Goal: Task Accomplishment & Management: Complete application form

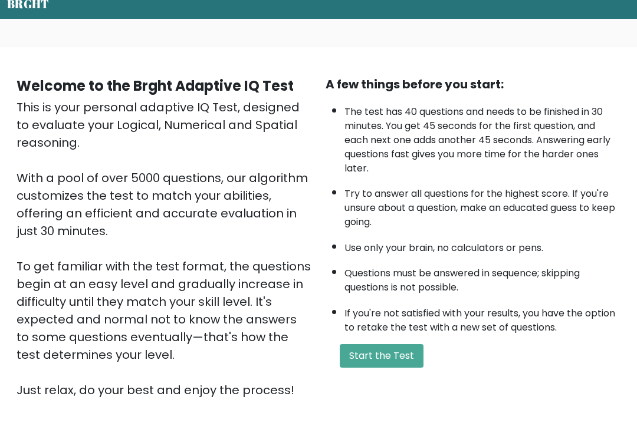
scroll to position [51, 0]
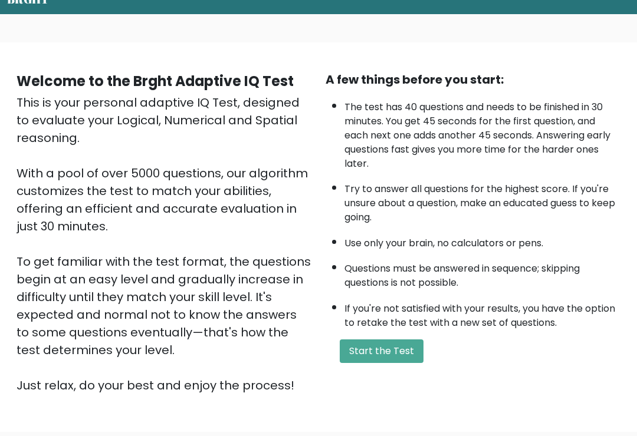
click at [386, 363] on button "Start the Test" at bounding box center [382, 352] width 84 height 24
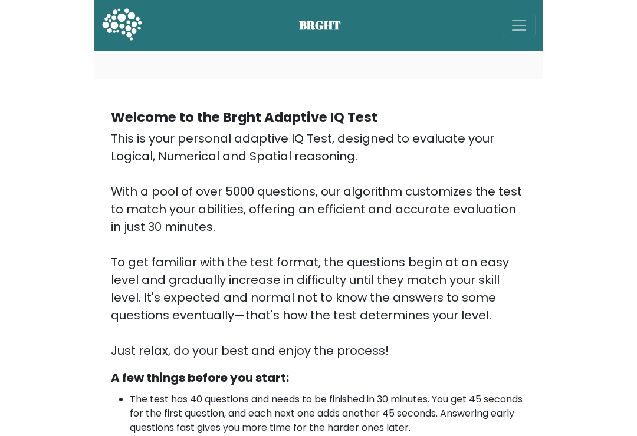
scroll to position [70, 0]
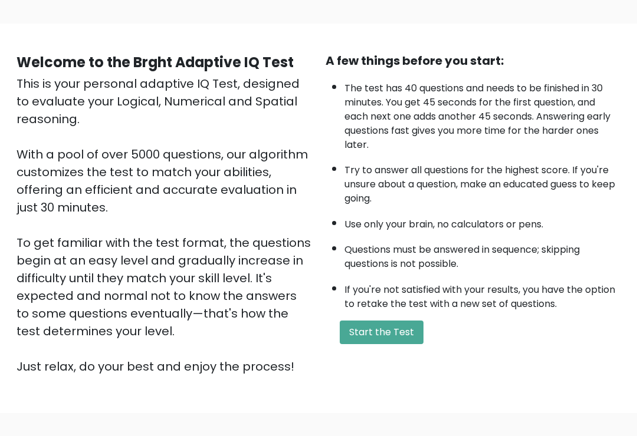
click at [357, 341] on button "Start the Test" at bounding box center [382, 333] width 84 height 24
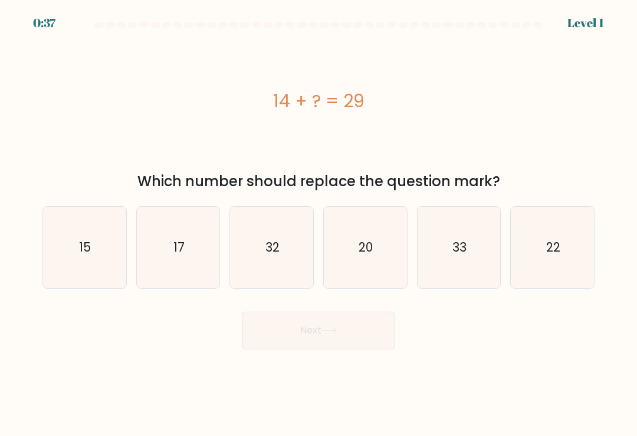
click at [78, 261] on icon "15" at bounding box center [84, 247] width 81 height 81
click at [319, 224] on input "a. 15" at bounding box center [319, 221] width 1 height 6
radio input "true"
click at [324, 346] on button "Next" at bounding box center [318, 331] width 153 height 38
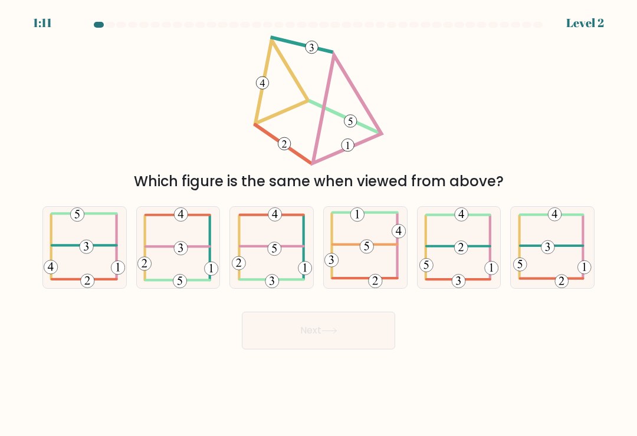
click at [100, 258] on icon at bounding box center [84, 247] width 81 height 81
click at [319, 224] on input "a." at bounding box center [319, 221] width 1 height 6
radio input "true"
click at [351, 330] on button "Next" at bounding box center [318, 331] width 153 height 38
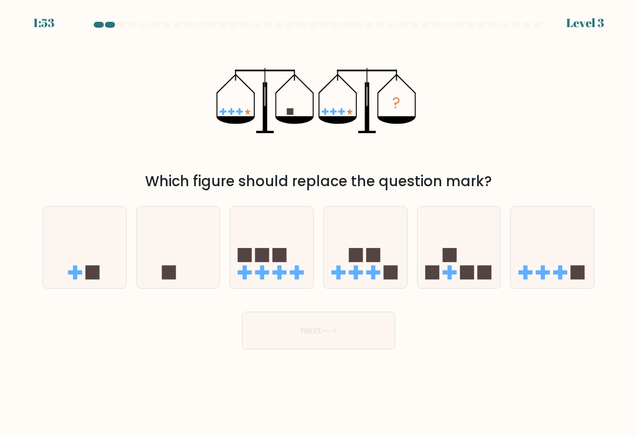
click at [194, 264] on icon at bounding box center [178, 248] width 83 height 69
click at [319, 224] on input "b." at bounding box center [319, 221] width 1 height 6
radio input "true"
click at [330, 341] on button "Next" at bounding box center [318, 331] width 153 height 38
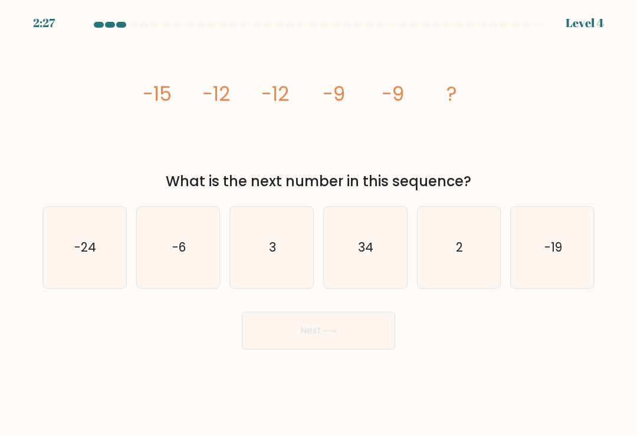
click at [191, 255] on icon "-6" at bounding box center [177, 247] width 81 height 81
click at [319, 224] on input "b. -6" at bounding box center [319, 221] width 1 height 6
radio input "true"
click at [345, 337] on button "Next" at bounding box center [318, 331] width 153 height 38
click at [332, 334] on icon at bounding box center [329, 331] width 16 height 6
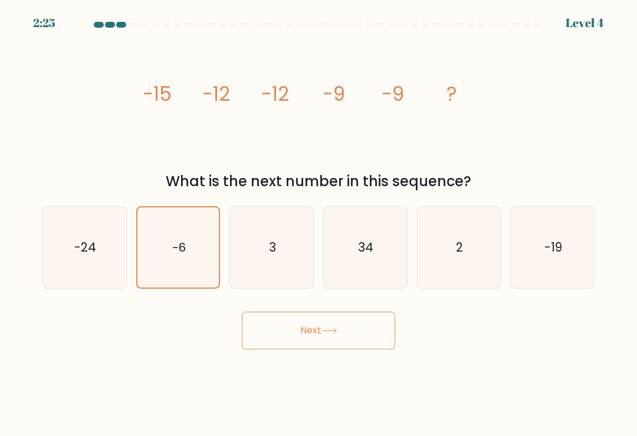
click at [342, 336] on button "Next" at bounding box center [318, 331] width 153 height 38
click at [313, 330] on button "Next" at bounding box center [318, 331] width 153 height 38
click at [308, 325] on button "Next" at bounding box center [318, 331] width 153 height 38
click at [311, 326] on button "Next" at bounding box center [318, 331] width 153 height 38
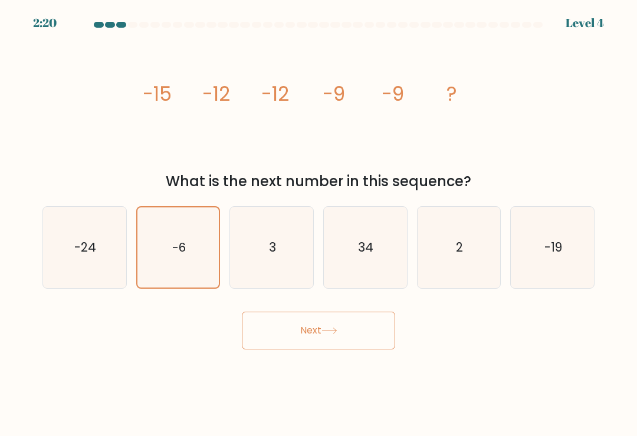
click at [296, 251] on icon "3" at bounding box center [271, 247] width 81 height 81
click at [319, 224] on input "c. 3" at bounding box center [319, 221] width 1 height 6
radio input "true"
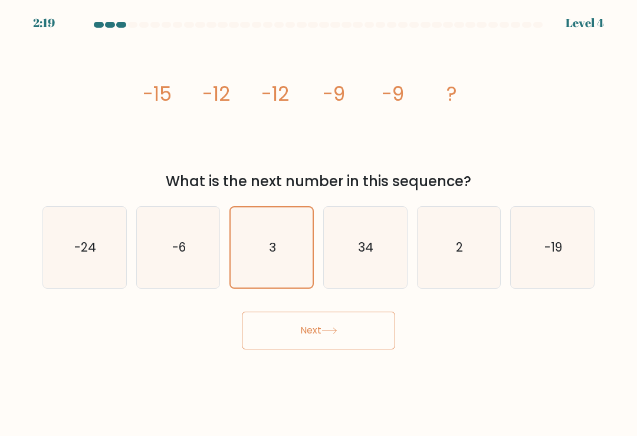
click at [192, 241] on icon "-6" at bounding box center [177, 247] width 81 height 81
click at [319, 224] on input "b. -6" at bounding box center [319, 221] width 1 height 6
radio input "true"
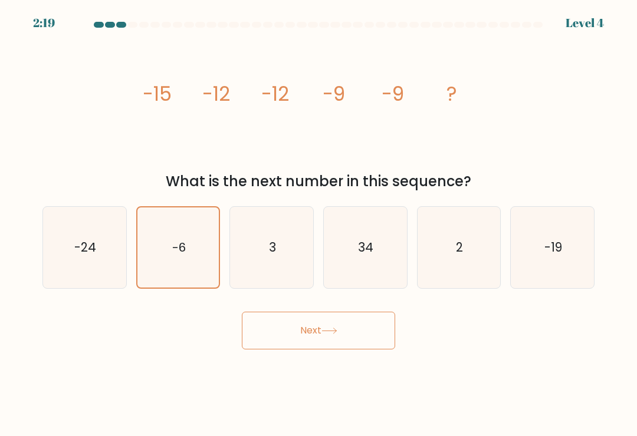
click at [319, 330] on button "Next" at bounding box center [318, 331] width 153 height 38
click at [324, 334] on button "Next" at bounding box center [318, 331] width 153 height 38
click at [323, 334] on button "Next" at bounding box center [318, 331] width 153 height 38
click at [325, 334] on icon at bounding box center [329, 331] width 16 height 6
click at [324, 334] on icon at bounding box center [329, 331] width 16 height 6
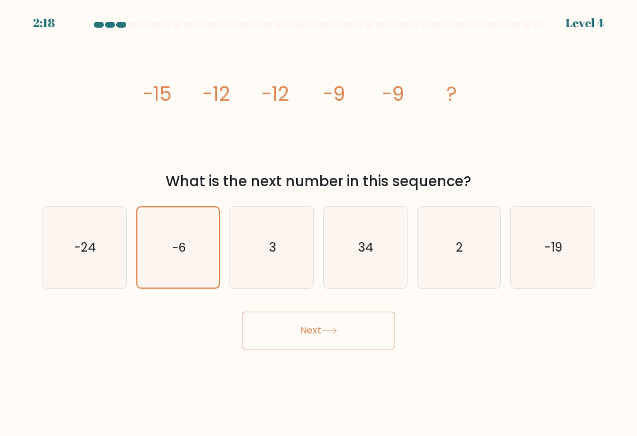
click at [322, 337] on button "Next" at bounding box center [318, 331] width 153 height 38
click at [321, 337] on button "Next" at bounding box center [318, 331] width 153 height 38
click at [196, 252] on icon "-6" at bounding box center [178, 248] width 80 height 80
click at [319, 224] on input "b. -6" at bounding box center [319, 221] width 1 height 6
click at [280, 340] on button "Next" at bounding box center [318, 331] width 153 height 38
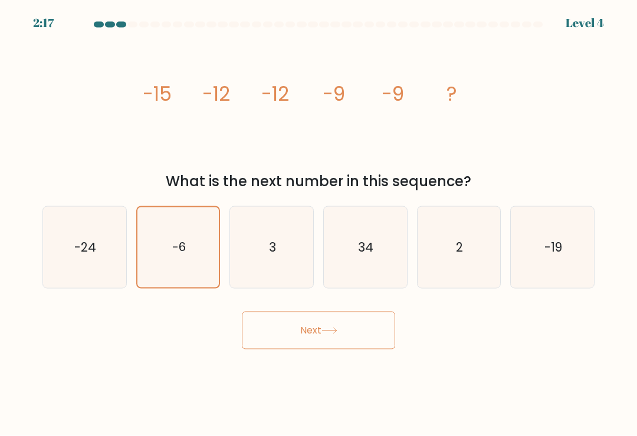
click at [261, 331] on button "Next" at bounding box center [318, 331] width 153 height 38
click at [309, 317] on button "Next" at bounding box center [318, 331] width 153 height 38
click at [328, 328] on icon at bounding box center [329, 331] width 16 height 6
click at [295, 249] on icon "3" at bounding box center [271, 247] width 81 height 81
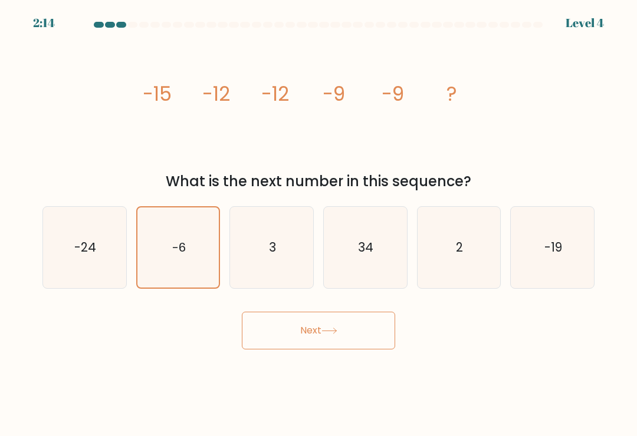
click at [319, 224] on input "c. 3" at bounding box center [319, 221] width 1 height 6
radio input "true"
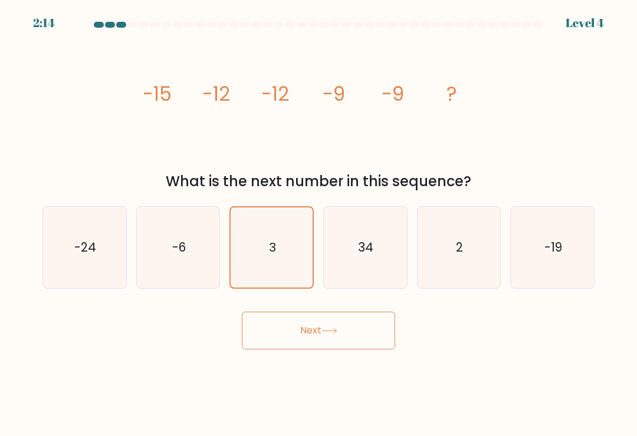
click at [303, 239] on icon "3" at bounding box center [272, 248] width 80 height 80
click at [319, 224] on input "c. 3" at bounding box center [319, 221] width 1 height 6
click at [325, 316] on button "Next" at bounding box center [318, 331] width 153 height 38
click at [323, 329] on button "Next" at bounding box center [318, 331] width 153 height 38
